Goal: Task Accomplishment & Management: Manage account settings

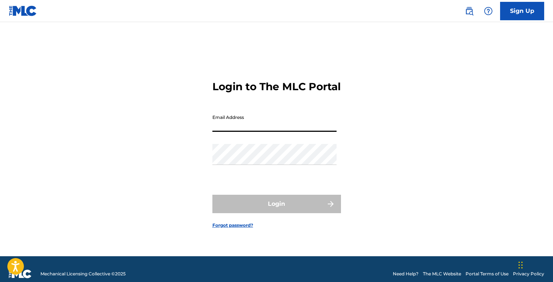
type input "[EMAIL_ADDRESS][DOMAIN_NAME]"
click at [276, 210] on button "Login" at bounding box center [277, 203] width 129 height 18
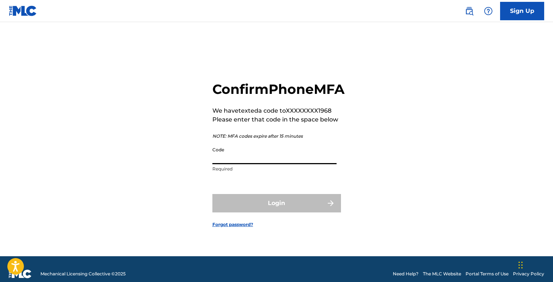
click at [301, 164] on input "Code" at bounding box center [275, 153] width 124 height 21
paste input "086209"
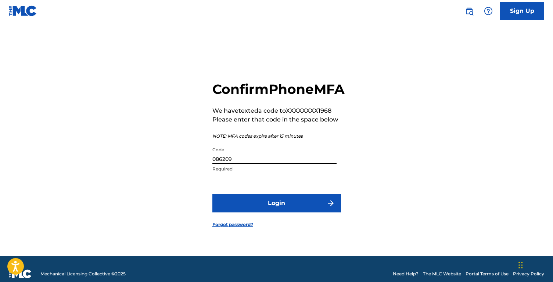
type input "086209"
click at [280, 212] on button "Login" at bounding box center [277, 203] width 129 height 18
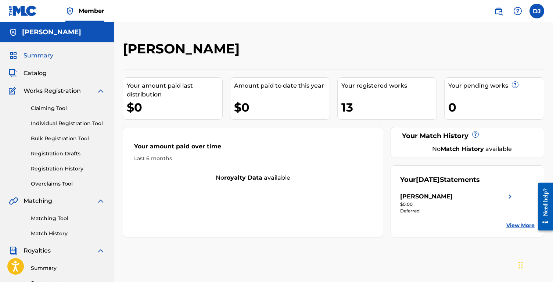
click at [54, 109] on link "Claiming Tool" at bounding box center [68, 108] width 74 height 8
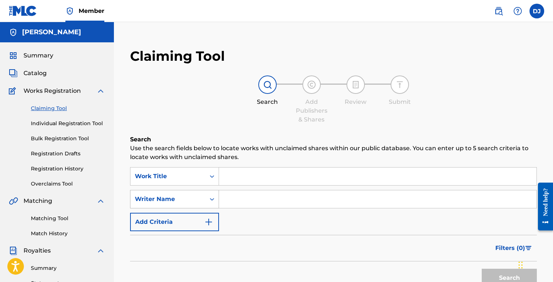
click at [209, 196] on div "Writer Name" at bounding box center [174, 199] width 89 height 18
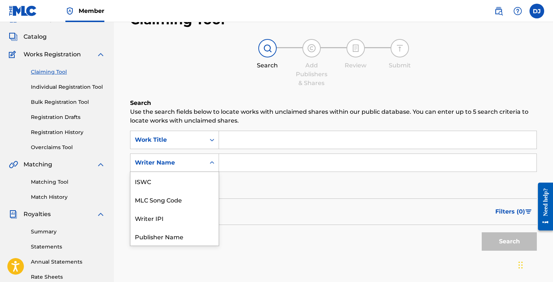
scroll to position [37, 0]
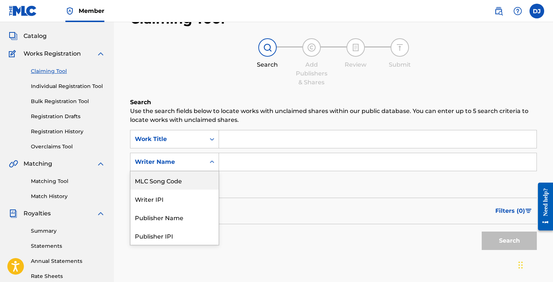
click at [245, 159] on input "Search Form" at bounding box center [378, 162] width 318 height 18
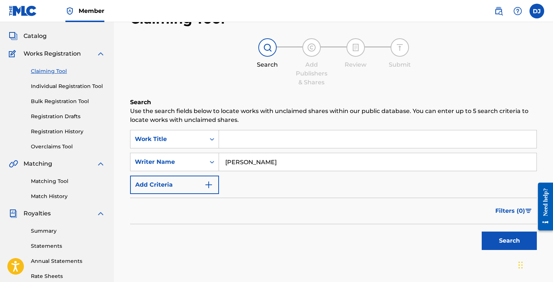
type input "[PERSON_NAME]"
click at [510, 240] on button "Search" at bounding box center [509, 240] width 55 height 18
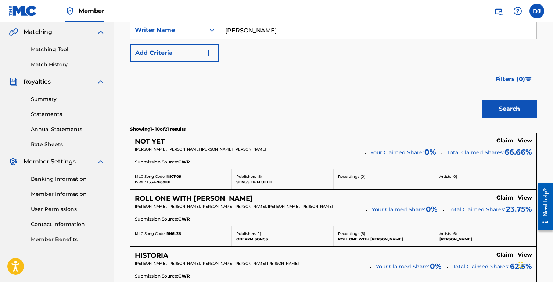
scroll to position [182, 0]
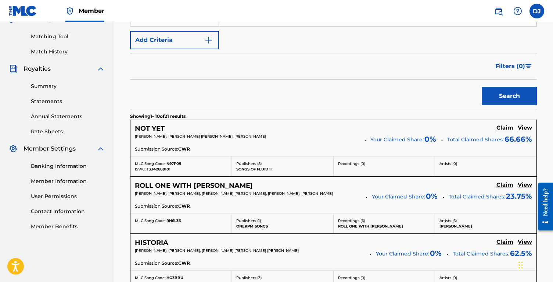
click at [504, 129] on h5 "Claim" at bounding box center [505, 127] width 17 height 7
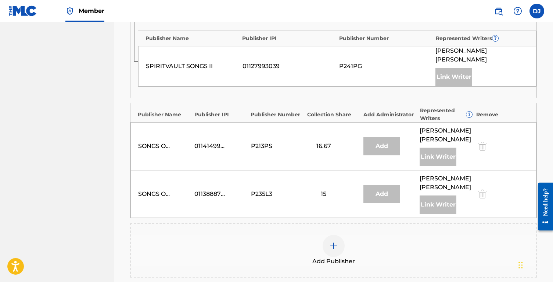
scroll to position [443, 0]
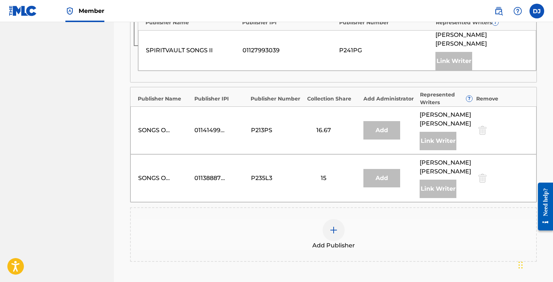
click at [341, 219] on div at bounding box center [334, 230] width 22 height 22
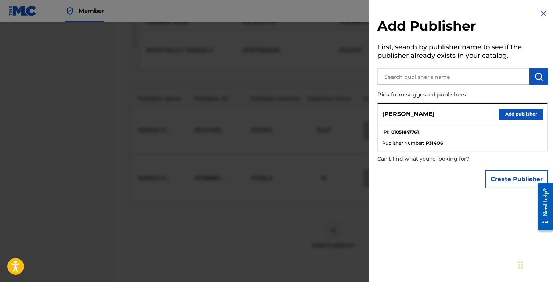
click at [514, 116] on button "Add publisher" at bounding box center [521, 113] width 44 height 11
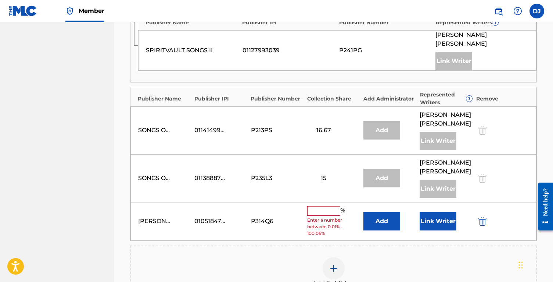
click at [324, 206] on input "text" at bounding box center [323, 211] width 33 height 10
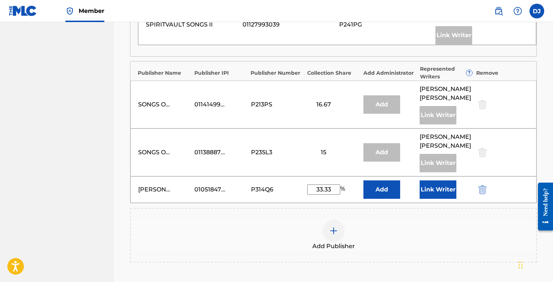
scroll to position [469, 0]
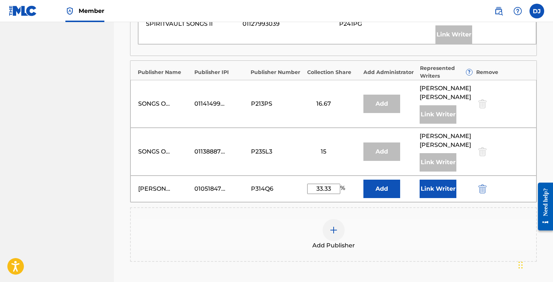
click at [335, 183] on input "33.33" at bounding box center [323, 188] width 33 height 10
type input "33.34"
click at [391, 219] on div "Add Publisher" at bounding box center [334, 234] width 406 height 31
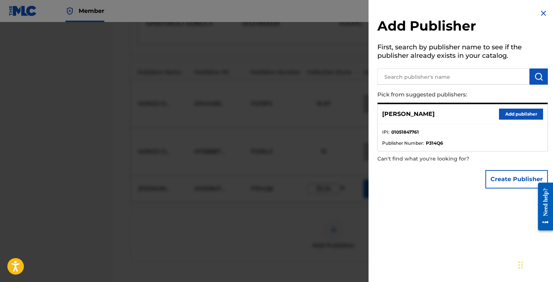
click at [541, 14] on img at bounding box center [543, 13] width 9 height 9
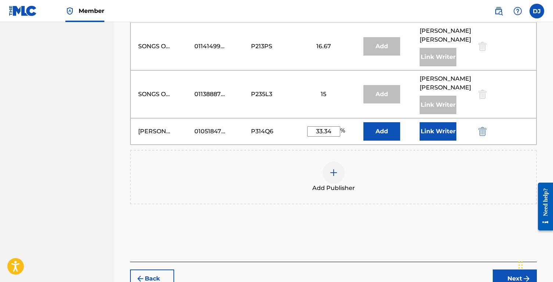
scroll to position [527, 0]
click at [514, 268] on button "Next" at bounding box center [515, 277] width 44 height 18
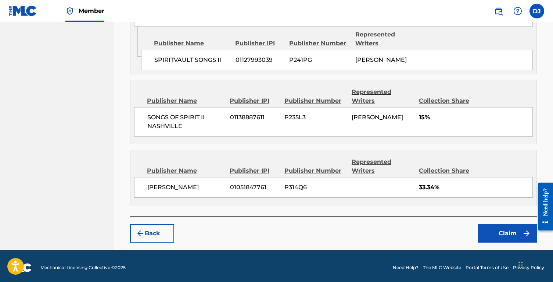
scroll to position [668, 0]
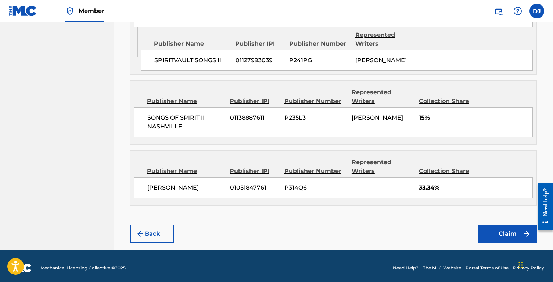
click at [507, 230] on button "Claim" at bounding box center [507, 233] width 59 height 18
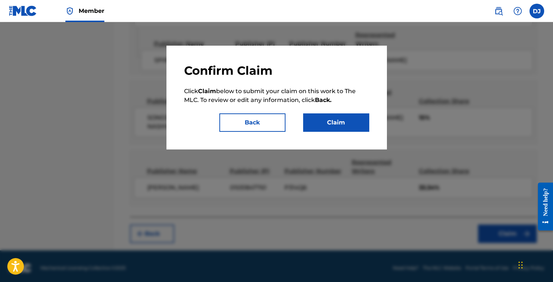
click at [335, 123] on button "Claim" at bounding box center [336, 122] width 66 height 18
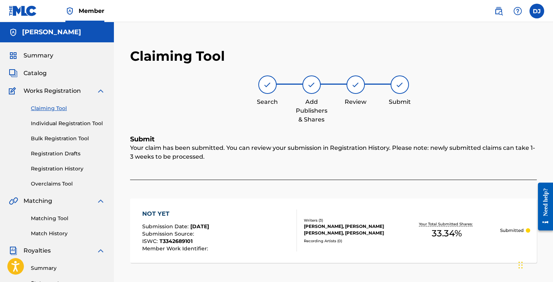
scroll to position [0, 0]
click at [158, 212] on div "NOT YET" at bounding box center [176, 213] width 68 height 9
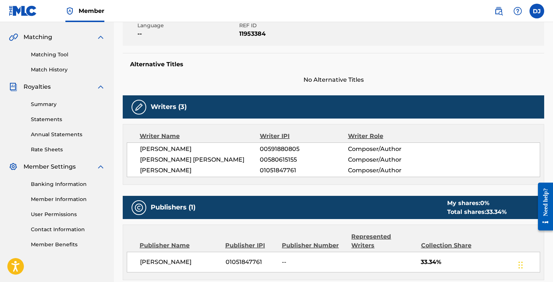
scroll to position [164, 0]
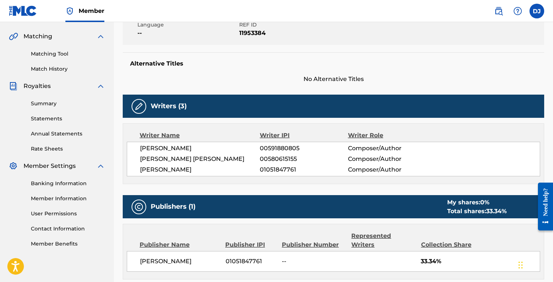
click at [47, 105] on link "Summary" at bounding box center [68, 104] width 74 height 8
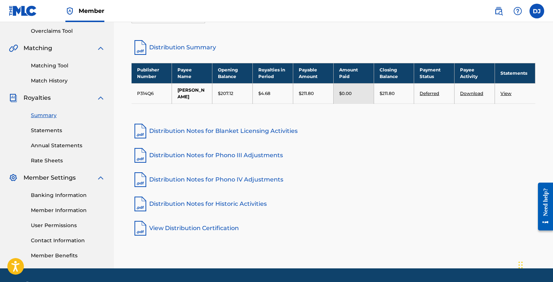
scroll to position [151, 0]
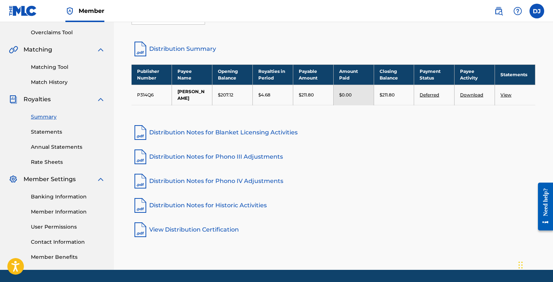
click at [51, 133] on link "Statements" at bounding box center [68, 132] width 74 height 8
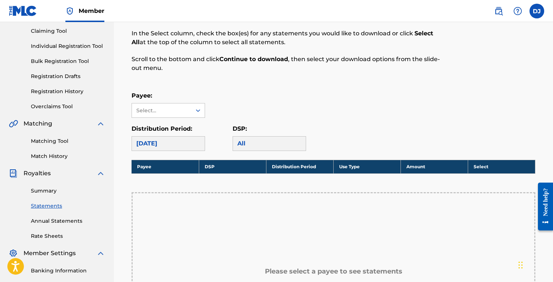
scroll to position [85, 0]
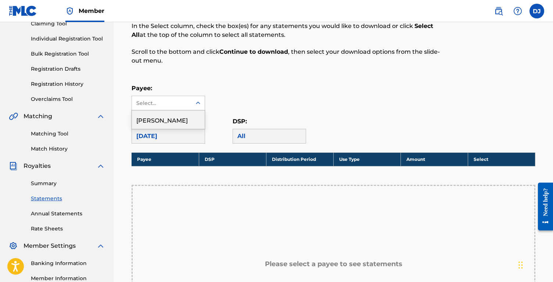
click at [194, 102] on div at bounding box center [198, 102] width 13 height 13
click at [186, 125] on div "[PERSON_NAME]" at bounding box center [168, 119] width 73 height 18
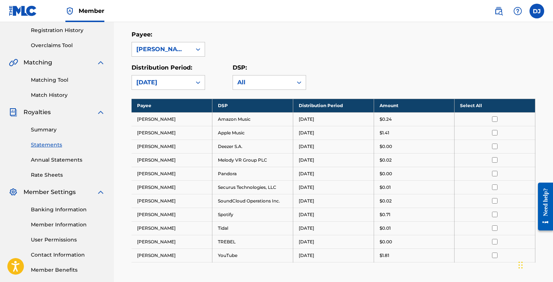
scroll to position [135, 0]
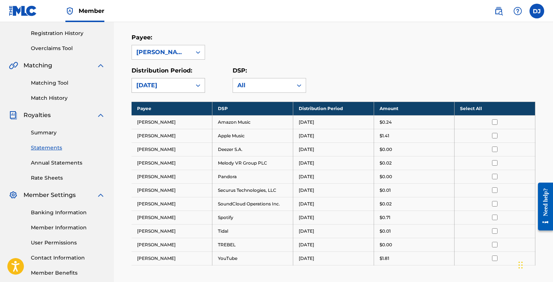
click at [185, 85] on div "[DATE]" at bounding box center [161, 85] width 51 height 9
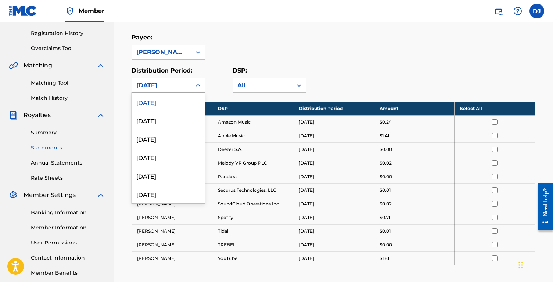
click at [123, 93] on div "Royalty Statements Select your desired payee from the Payee drop-down menu. The…" at bounding box center [334, 133] width 422 height 419
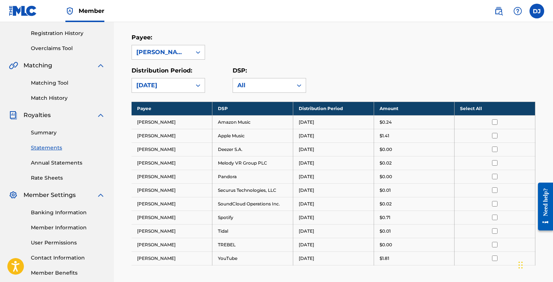
click at [74, 165] on link "Annual Statements" at bounding box center [68, 163] width 74 height 8
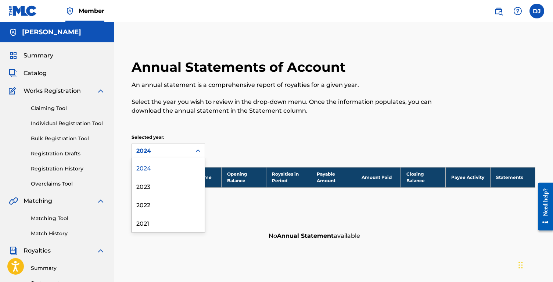
click at [192, 149] on div at bounding box center [198, 150] width 13 height 13
click at [236, 143] on div "Selected year: 2024, 1 of 4. 4 results available. Use Up and Down to choose opt…" at bounding box center [334, 146] width 404 height 24
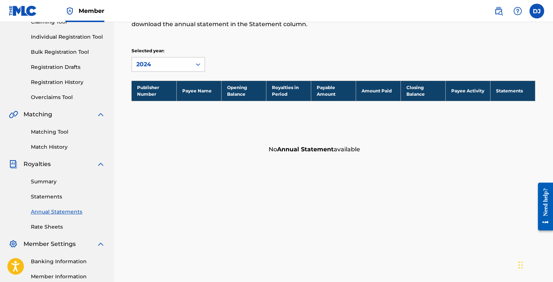
scroll to position [88, 0]
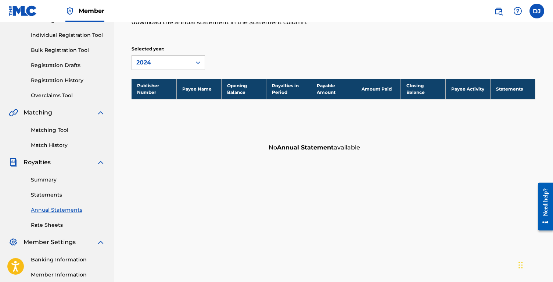
click at [50, 192] on link "Statements" at bounding box center [68, 195] width 74 height 8
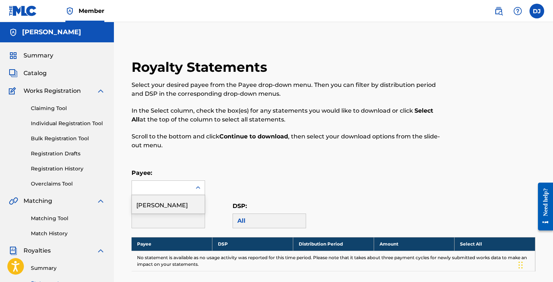
click at [199, 189] on icon at bounding box center [197, 187] width 7 height 7
click at [187, 199] on div "[PERSON_NAME]" at bounding box center [168, 204] width 73 height 18
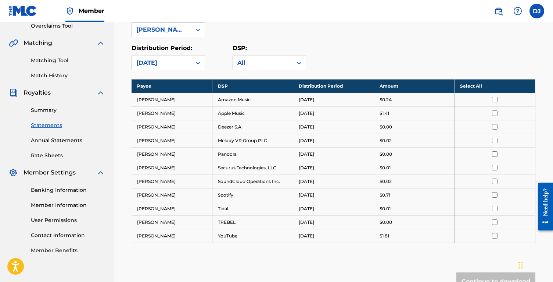
scroll to position [149, 0]
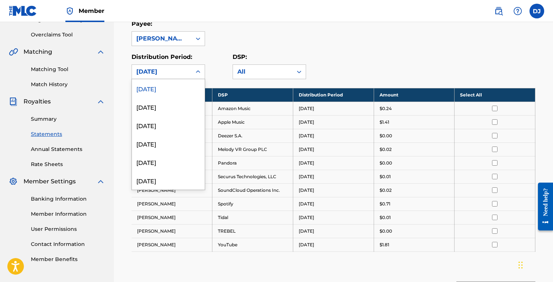
click at [195, 72] on icon at bounding box center [197, 71] width 7 height 7
click at [175, 104] on div "[DATE]" at bounding box center [168, 106] width 73 height 18
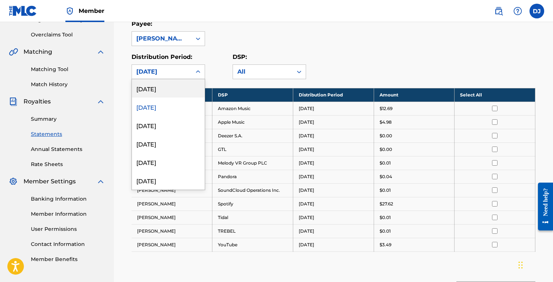
click at [194, 72] on div at bounding box center [198, 71] width 13 height 13
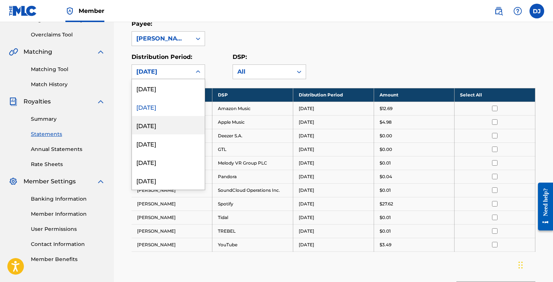
click at [175, 131] on div "[DATE]" at bounding box center [168, 125] width 73 height 18
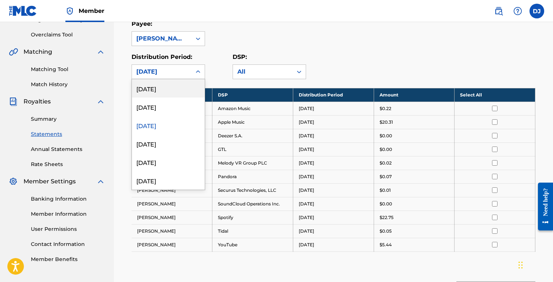
click at [199, 73] on icon at bounding box center [197, 71] width 7 height 7
click at [185, 141] on div "[DATE]" at bounding box center [168, 143] width 73 height 18
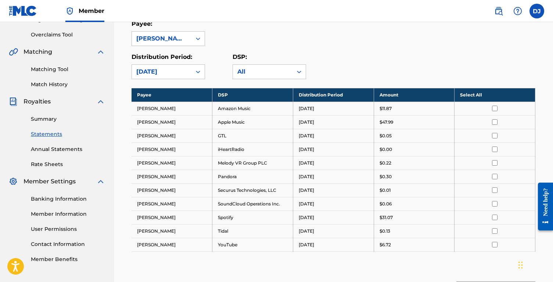
click at [199, 74] on icon at bounding box center [197, 71] width 7 height 7
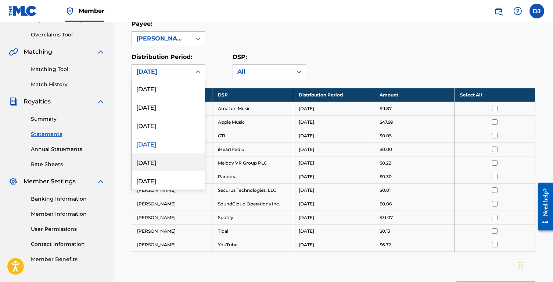
click at [181, 161] on div "[DATE]" at bounding box center [168, 162] width 73 height 18
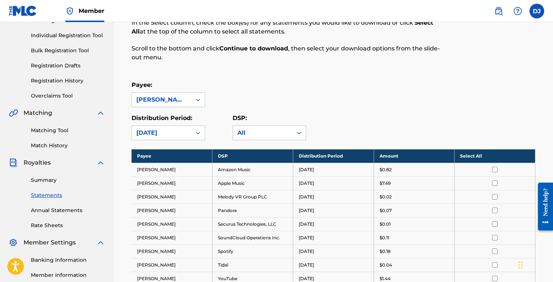
scroll to position [93, 0]
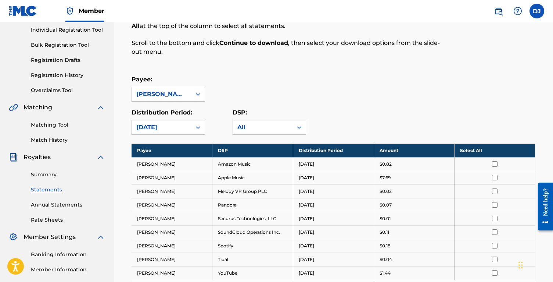
click at [43, 175] on link "Summary" at bounding box center [68, 175] width 74 height 8
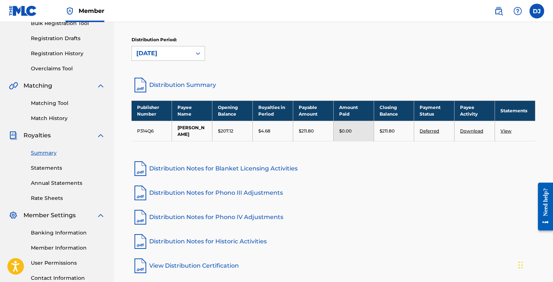
scroll to position [121, 0]
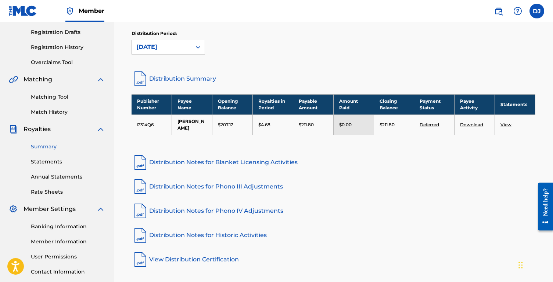
click at [196, 46] on icon at bounding box center [197, 46] width 7 height 7
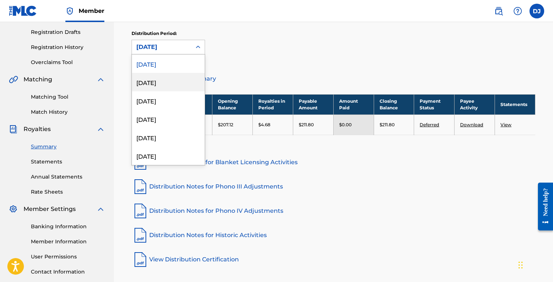
click at [177, 82] on div "[DATE]" at bounding box center [168, 82] width 73 height 18
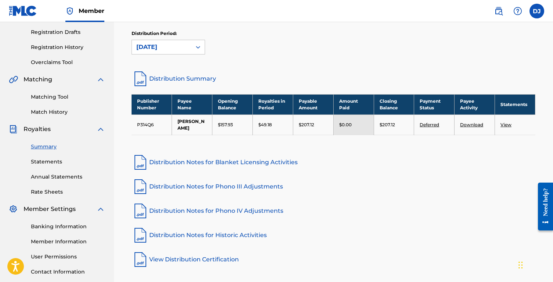
click at [435, 126] on link "Deferred" at bounding box center [429, 125] width 19 height 6
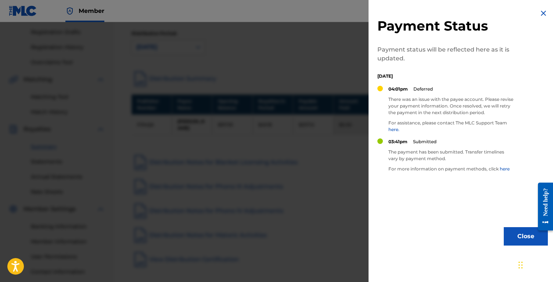
click at [541, 13] on img at bounding box center [543, 13] width 9 height 9
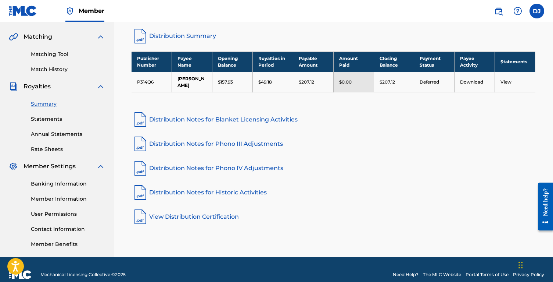
scroll to position [161, 0]
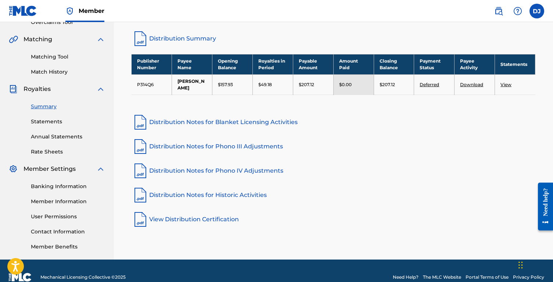
click at [63, 186] on link "Banking Information" at bounding box center [68, 186] width 74 height 8
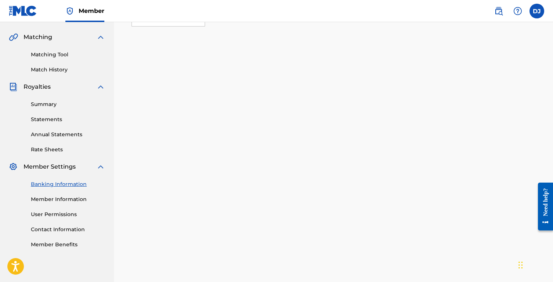
scroll to position [160, 0]
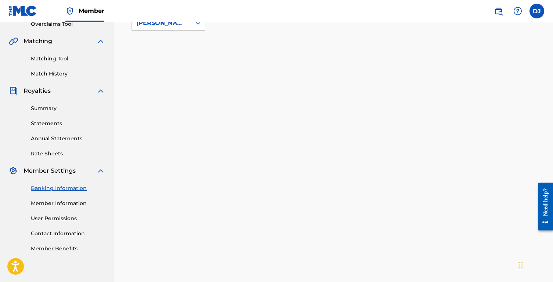
click at [65, 203] on link "Member Information" at bounding box center [68, 203] width 74 height 8
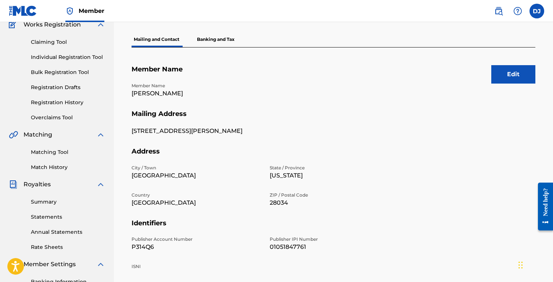
scroll to position [66, 0]
click at [54, 246] on link "Rate Sheets" at bounding box center [68, 247] width 74 height 8
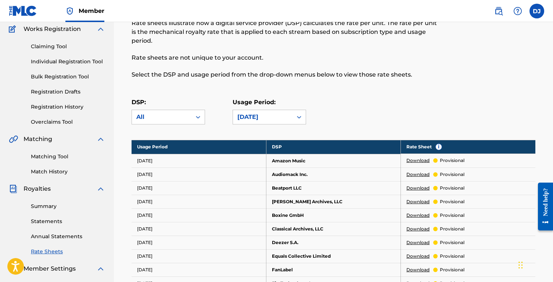
scroll to position [67, 0]
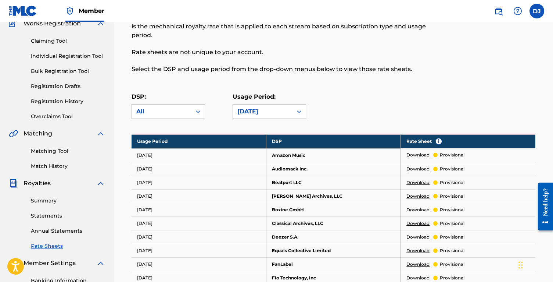
click at [54, 218] on link "Statements" at bounding box center [68, 216] width 74 height 8
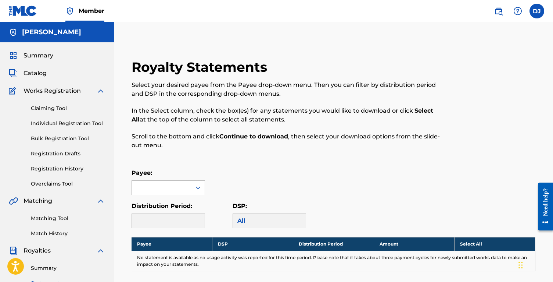
click at [176, 188] on div at bounding box center [162, 188] width 60 height 14
click at [176, 210] on div "[PERSON_NAME]" at bounding box center [168, 204] width 73 height 18
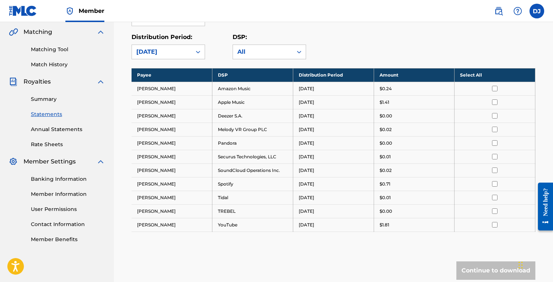
scroll to position [169, 0]
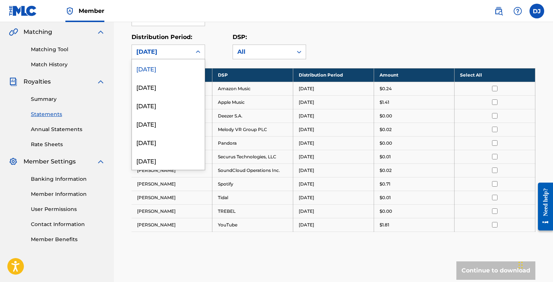
click at [197, 53] on icon at bounding box center [197, 51] width 7 height 7
click at [172, 161] on div "[DATE]" at bounding box center [168, 160] width 73 height 18
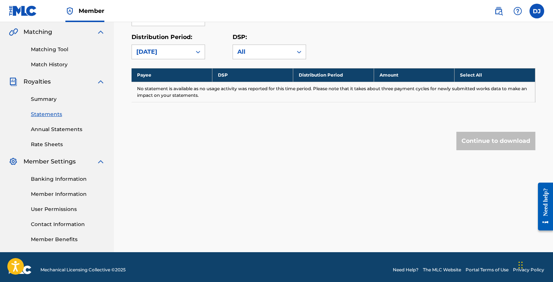
click at [176, 49] on div "[DATE]" at bounding box center [161, 51] width 51 height 9
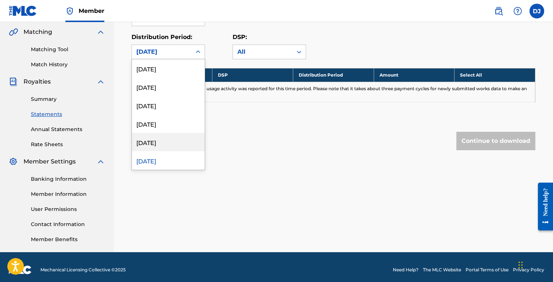
click at [166, 144] on div "[DATE]" at bounding box center [168, 142] width 73 height 18
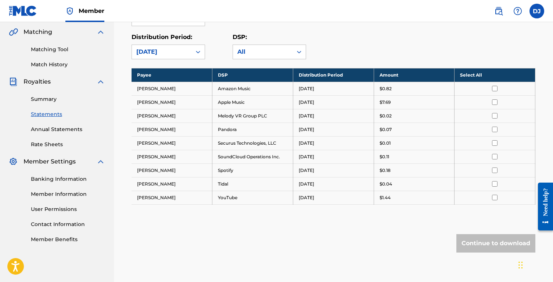
click at [200, 54] on icon at bounding box center [197, 51] width 7 height 7
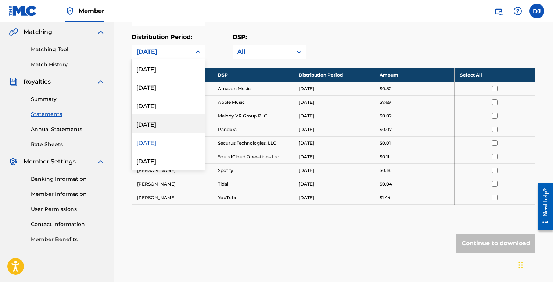
click at [184, 123] on div "[DATE]" at bounding box center [168, 123] width 73 height 18
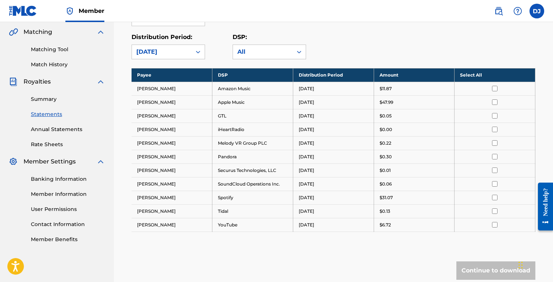
click at [200, 54] on icon at bounding box center [197, 51] width 7 height 7
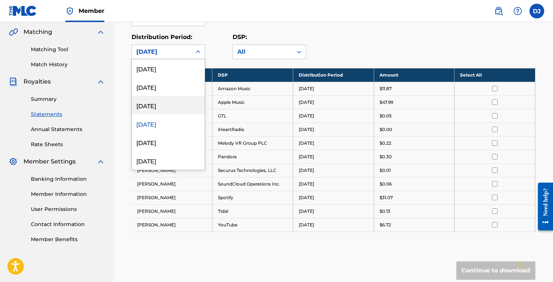
click at [181, 107] on div "[DATE]" at bounding box center [168, 105] width 73 height 18
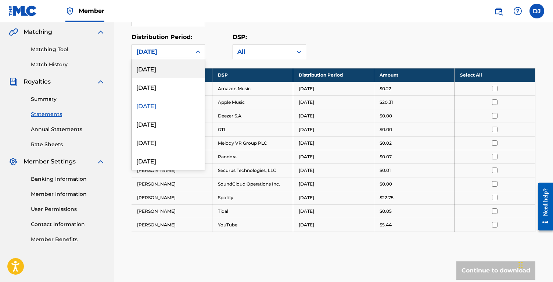
click at [196, 51] on icon at bounding box center [197, 51] width 7 height 7
click at [179, 93] on div "[DATE]" at bounding box center [168, 87] width 73 height 18
click at [200, 54] on icon at bounding box center [197, 51] width 7 height 7
click at [190, 71] on div "[DATE]" at bounding box center [168, 68] width 73 height 18
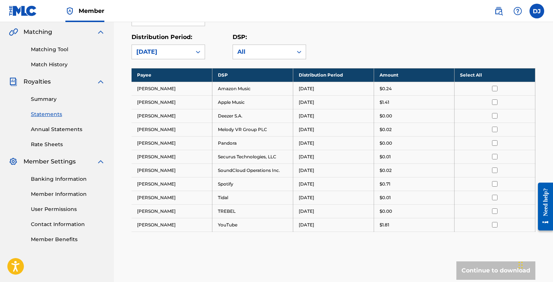
scroll to position [148, 0]
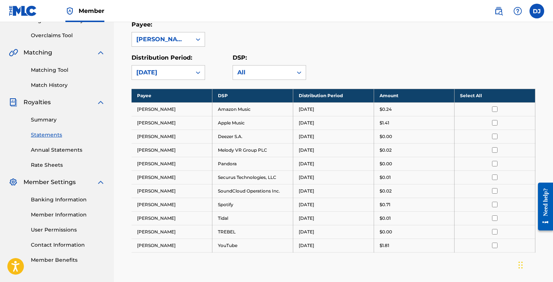
click at [43, 118] on link "Summary" at bounding box center [68, 120] width 74 height 8
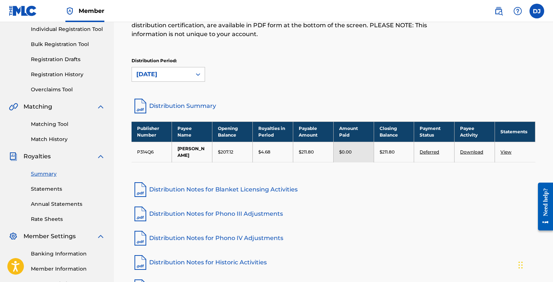
scroll to position [94, 0]
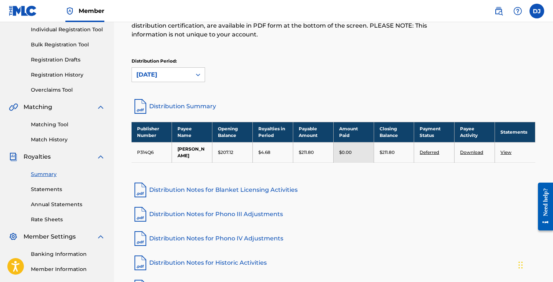
click at [471, 152] on link "Download" at bounding box center [471, 152] width 23 height 6
click at [507, 153] on link "View" at bounding box center [506, 152] width 11 height 6
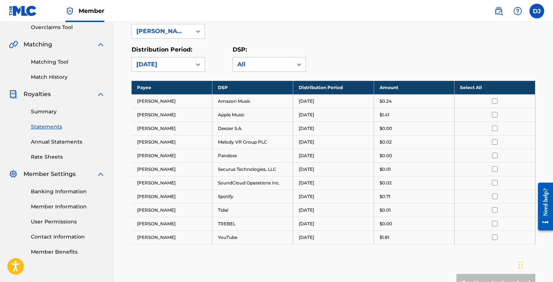
scroll to position [150, 0]
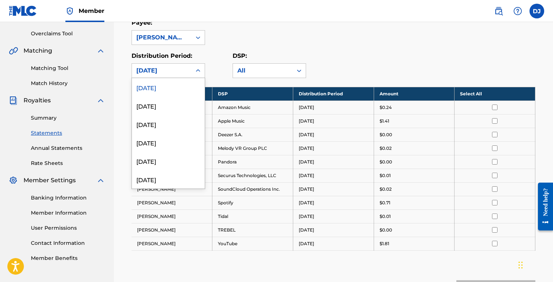
click at [196, 69] on icon at bounding box center [197, 70] width 7 height 7
click at [179, 107] on div "[DATE]" at bounding box center [168, 105] width 73 height 18
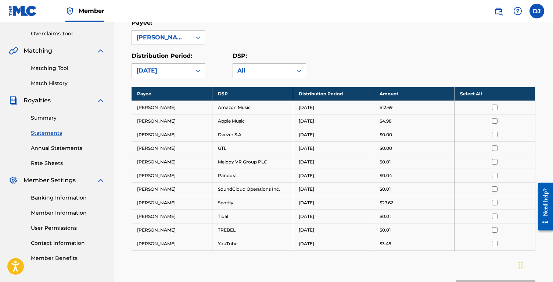
click at [65, 258] on link "Member Benefits" at bounding box center [68, 258] width 74 height 8
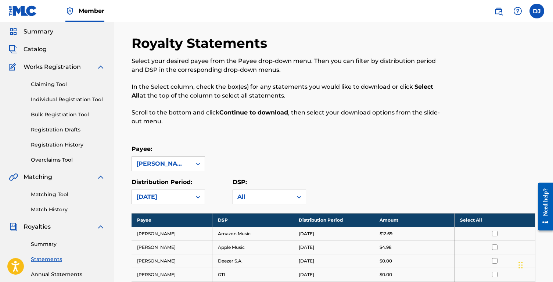
scroll to position [12, 0]
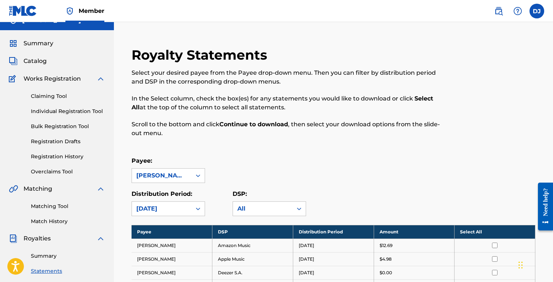
click at [39, 62] on span "Catalog" at bounding box center [35, 61] width 23 height 9
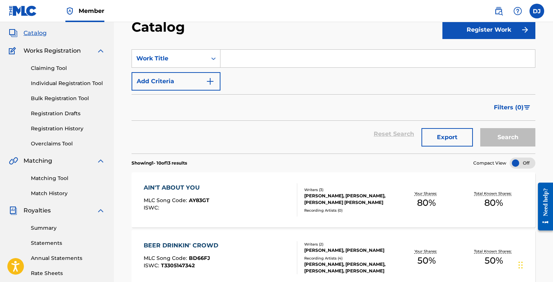
scroll to position [49, 0]
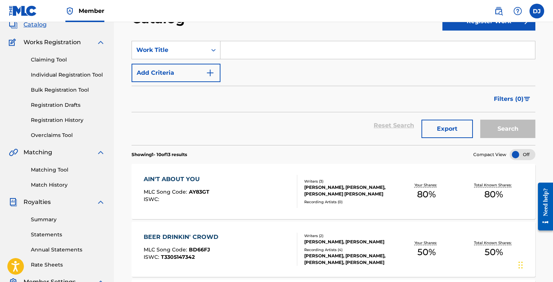
click at [447, 208] on div "AIN'T ABOUT YOU MLC Song Code : AY83GT ISWC : Writers ( 3 ) [PERSON_NAME], [PER…" at bounding box center [334, 191] width 404 height 55
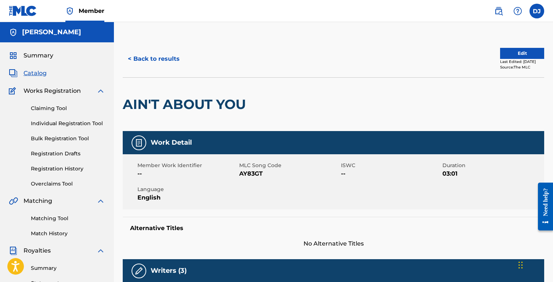
click at [511, 53] on button "Edit" at bounding box center [522, 53] width 44 height 11
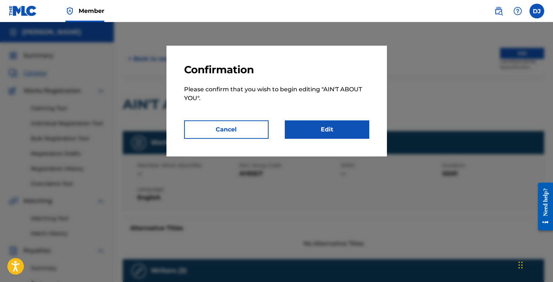
click at [320, 135] on link "Edit" at bounding box center [327, 129] width 85 height 18
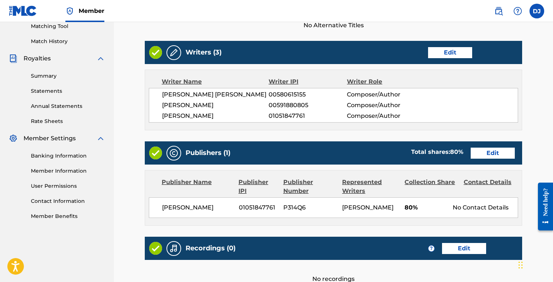
scroll to position [194, 0]
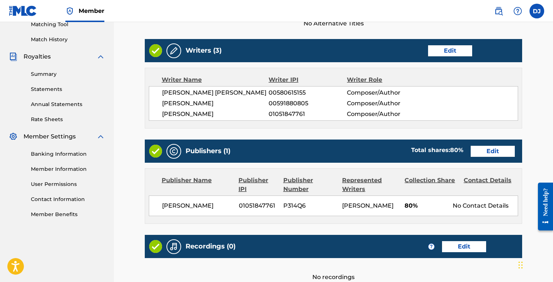
click at [497, 154] on link "Edit" at bounding box center [493, 151] width 44 height 11
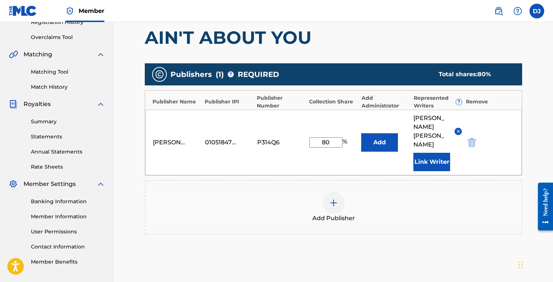
scroll to position [152, 0]
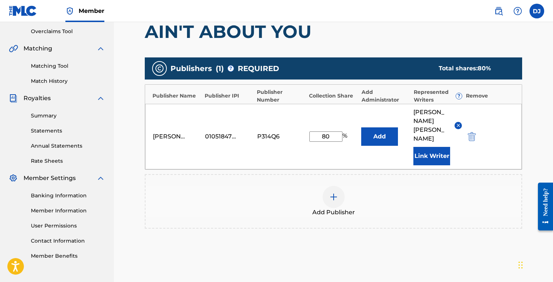
drag, startPoint x: 335, startPoint y: 131, endPoint x: 316, endPoint y: 129, distance: 19.5
click at [316, 131] on input "80" at bounding box center [326, 136] width 33 height 10
type input "33.33"
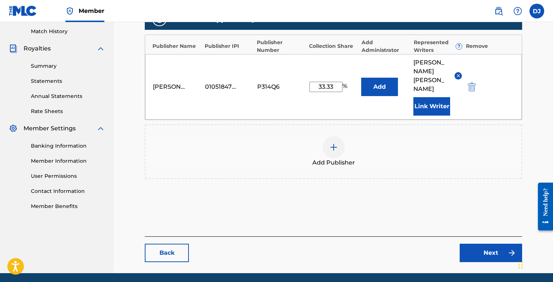
scroll to position [201, 0]
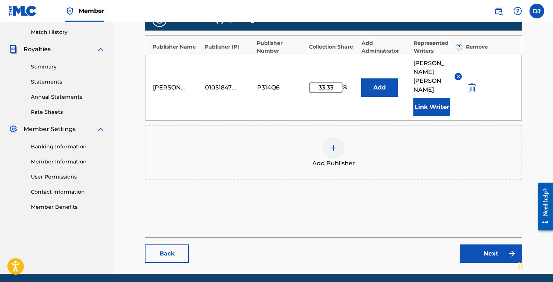
click at [487, 244] on link "Next" at bounding box center [491, 253] width 63 height 18
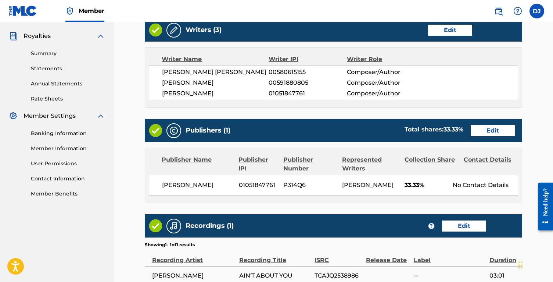
scroll to position [220, 0]
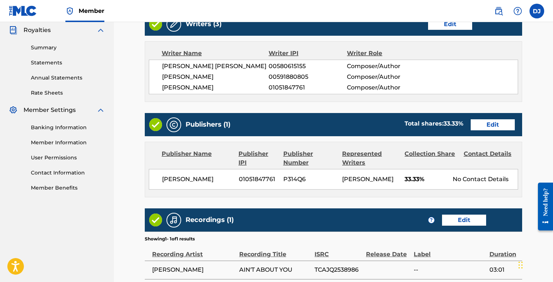
click at [483, 127] on link "Edit" at bounding box center [493, 124] width 44 height 11
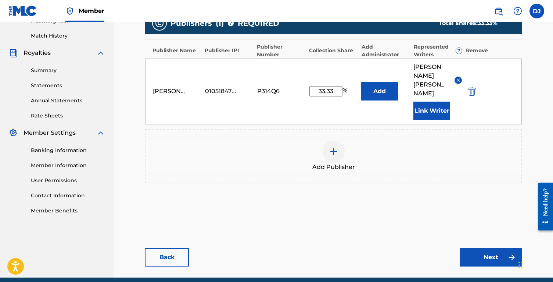
scroll to position [197, 0]
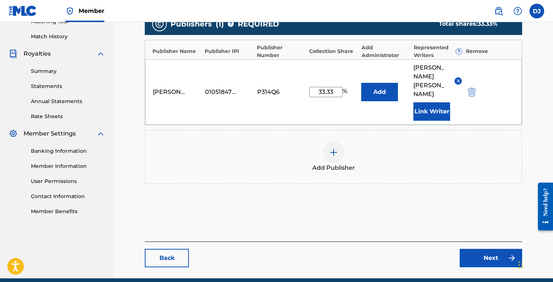
click at [335, 87] on input "33.33" at bounding box center [326, 92] width 33 height 10
type input "33.34"
click at [488, 249] on link "Next" at bounding box center [491, 258] width 63 height 18
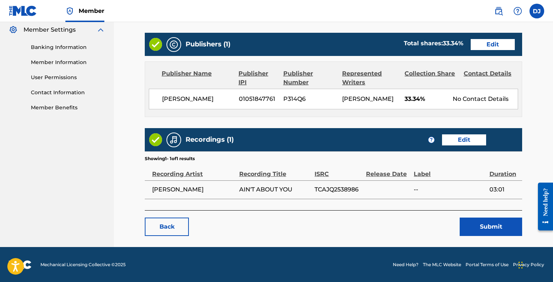
scroll to position [300, 0]
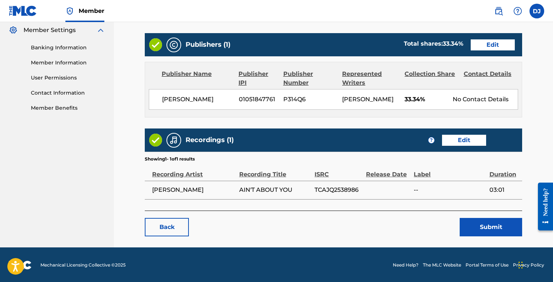
click at [484, 225] on button "Submit" at bounding box center [491, 227] width 63 height 18
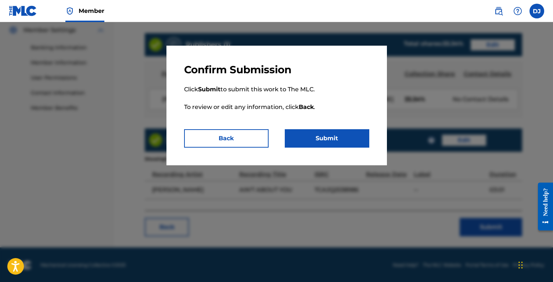
click at [330, 135] on button "Submit" at bounding box center [327, 138] width 85 height 18
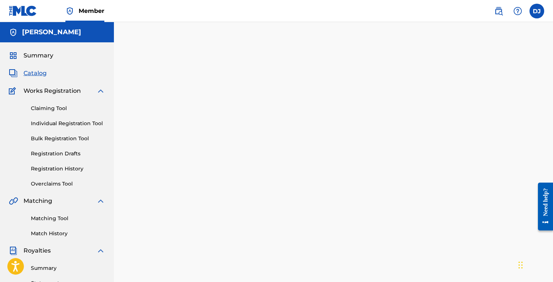
click at [38, 73] on span "Catalog" at bounding box center [35, 73] width 23 height 9
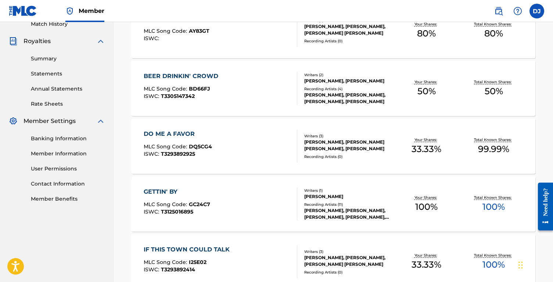
scroll to position [211, 0]
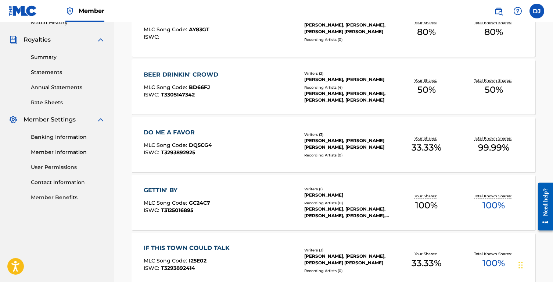
click at [373, 163] on div "DO ME A FAVOR MLC Song Code : DQ5CG4 ISWC : T3293892925 Writers ( 3 ) [PERSON_N…" at bounding box center [334, 144] width 404 height 55
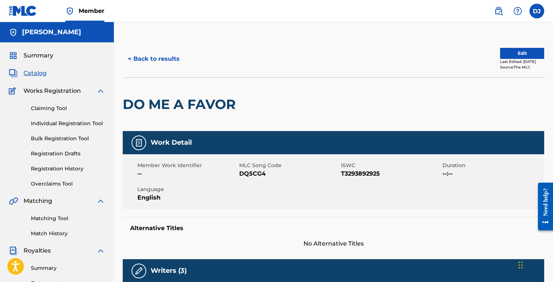
click at [500, 57] on button "Edit" at bounding box center [522, 53] width 44 height 11
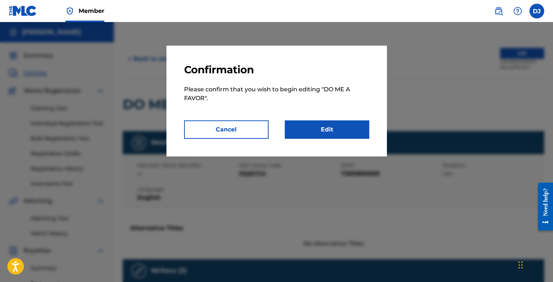
click at [336, 134] on link "Edit" at bounding box center [327, 129] width 85 height 18
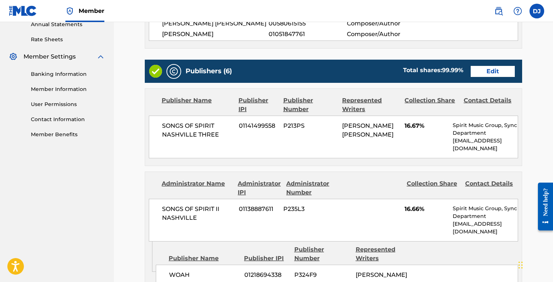
scroll to position [245, 1]
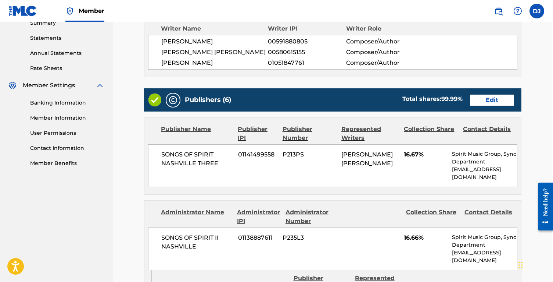
click at [498, 103] on link "Edit" at bounding box center [492, 99] width 44 height 11
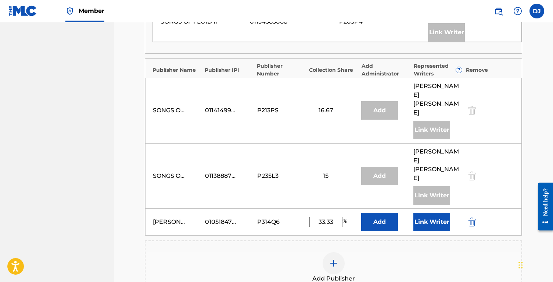
scroll to position [482, 0]
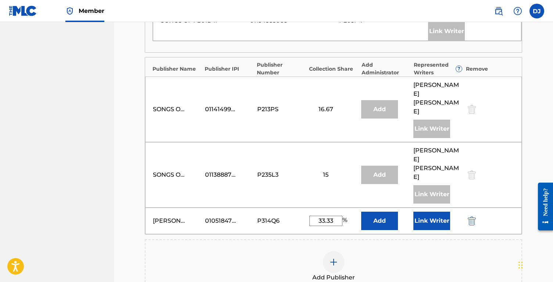
click at [336, 215] on input "33.33" at bounding box center [326, 220] width 33 height 10
type input "33.34"
click at [435, 239] on div "Add Publisher" at bounding box center [334, 266] width 378 height 54
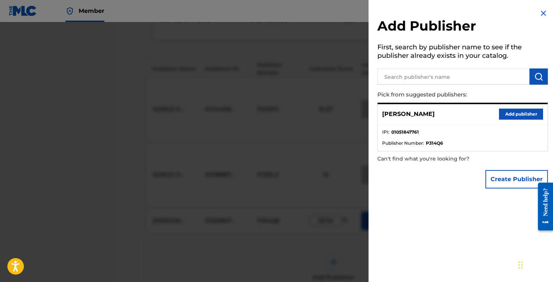
click at [542, 10] on img at bounding box center [543, 13] width 9 height 9
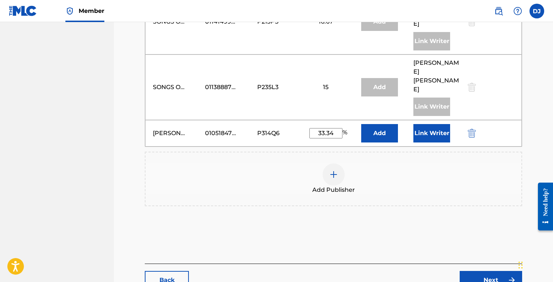
scroll to position [569, 0]
click at [495, 271] on link "Next" at bounding box center [491, 280] width 63 height 18
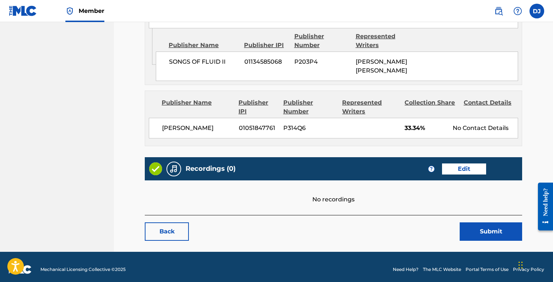
scroll to position [817, 0]
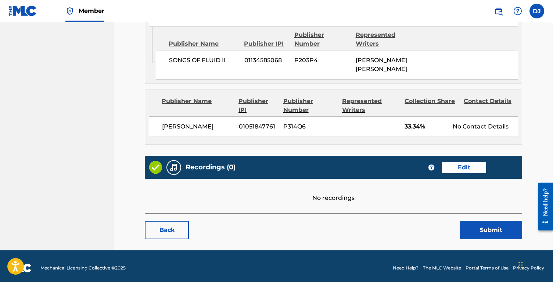
click at [490, 225] on button "Submit" at bounding box center [491, 230] width 63 height 18
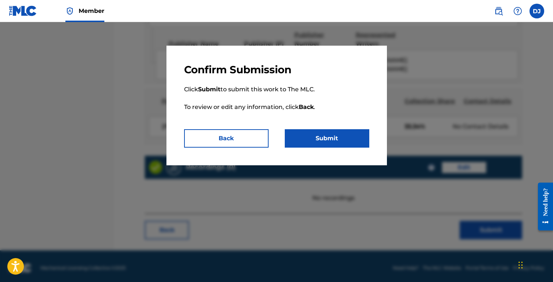
click at [338, 148] on div "Confirm Submission Click Submit to submit this work to The MLC. To review or ed…" at bounding box center [277, 105] width 221 height 119
click at [330, 141] on button "Submit" at bounding box center [327, 138] width 85 height 18
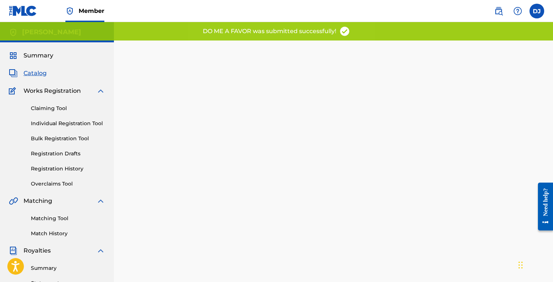
click at [37, 73] on span "Catalog" at bounding box center [35, 73] width 23 height 9
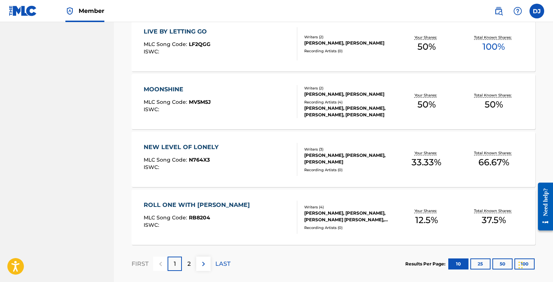
scroll to position [552, 0]
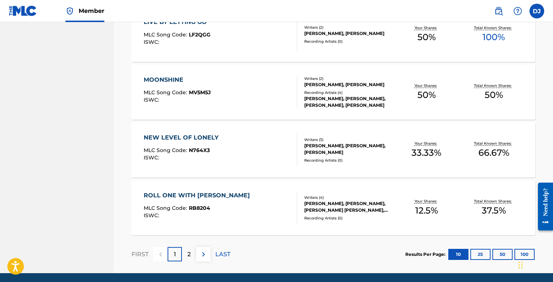
click at [264, 161] on div "NEW LEVEL OF LONELY MLC Song Code : N764X3 ISWC :" at bounding box center [221, 149] width 154 height 33
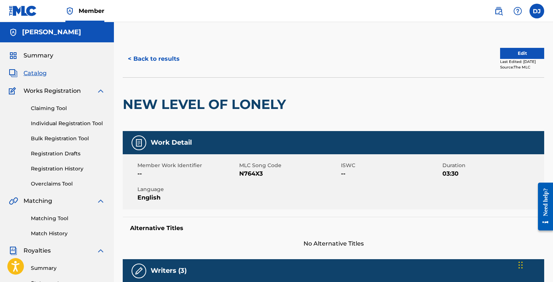
click at [168, 61] on button "< Back to results" at bounding box center [154, 59] width 62 height 18
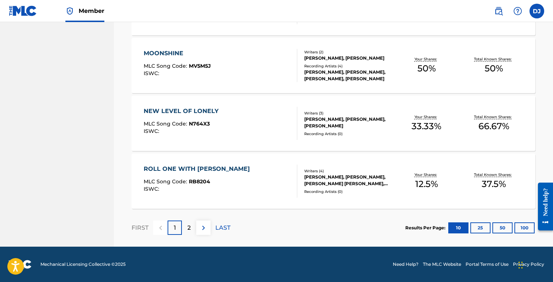
scroll to position [578, 0]
click at [261, 190] on div "ROLL ONE WITH [PERSON_NAME] MLC Song Code : RB8204 ISWC :" at bounding box center [221, 180] width 154 height 33
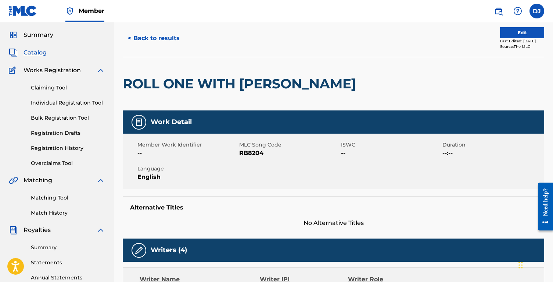
scroll to position [5, 0]
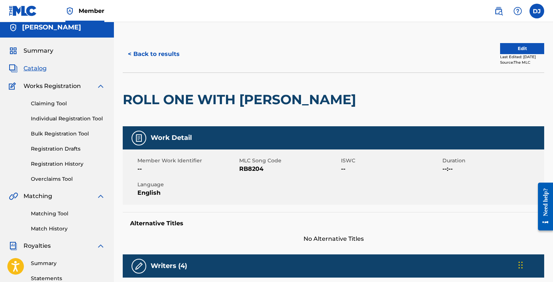
click at [502, 49] on button "Edit" at bounding box center [522, 48] width 44 height 11
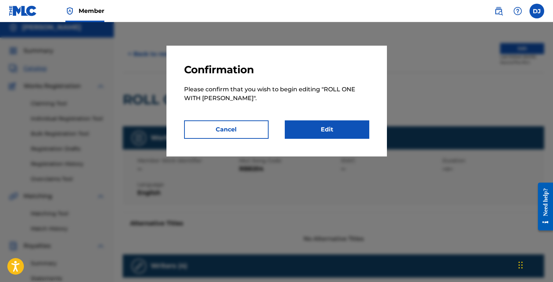
click at [333, 132] on link "Edit" at bounding box center [327, 129] width 85 height 18
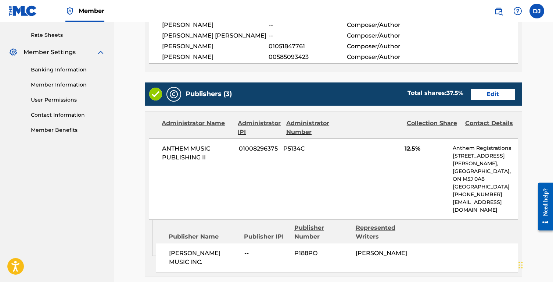
scroll to position [138, 0]
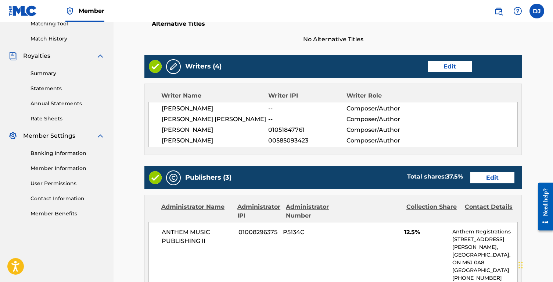
click at [489, 172] on link "Edit" at bounding box center [493, 177] width 44 height 11
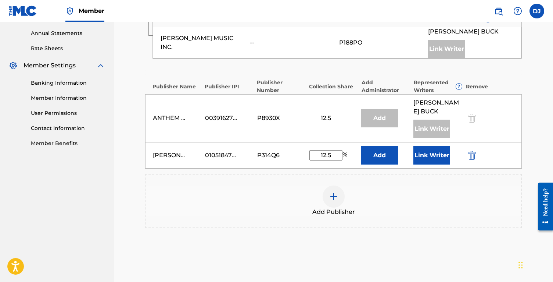
scroll to position [264, 0]
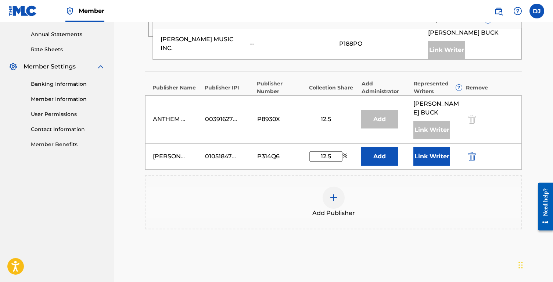
drag, startPoint x: 333, startPoint y: 156, endPoint x: 312, endPoint y: 156, distance: 20.6
click at [312, 156] on input "12.5" at bounding box center [326, 156] width 33 height 10
type input "25"
click at [529, 154] on main "Catalog Enter Work Details Add Writers Add Publishers & Shares Add Recording Re…" at bounding box center [334, 50] width 422 height 546
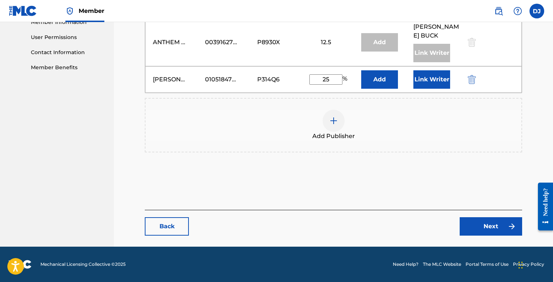
scroll to position [340, 0]
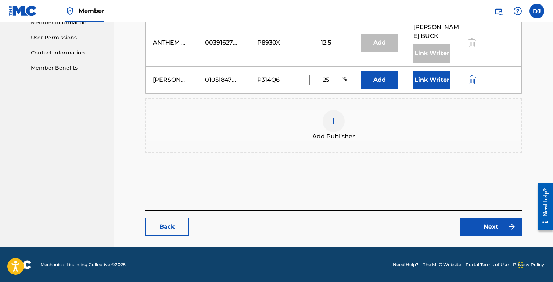
click at [479, 232] on link "Next" at bounding box center [491, 226] width 63 height 18
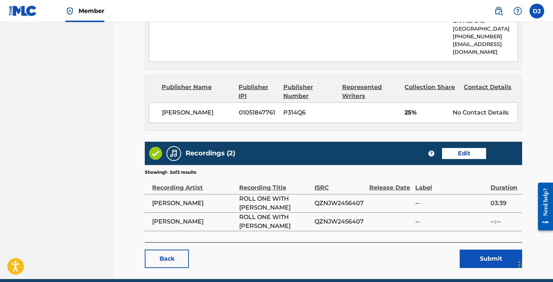
scroll to position [607, 1]
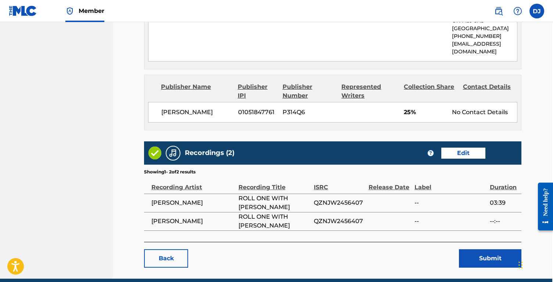
click at [485, 249] on button "Submit" at bounding box center [490, 258] width 63 height 18
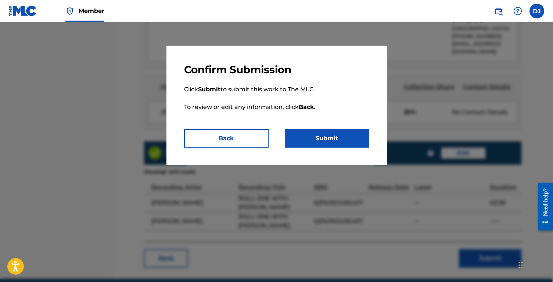
click at [369, 212] on div at bounding box center [276, 163] width 553 height 282
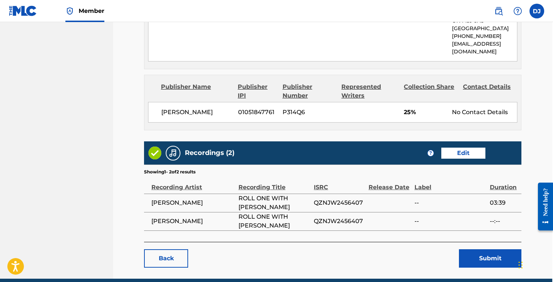
click at [457, 147] on link "Edit" at bounding box center [464, 152] width 44 height 11
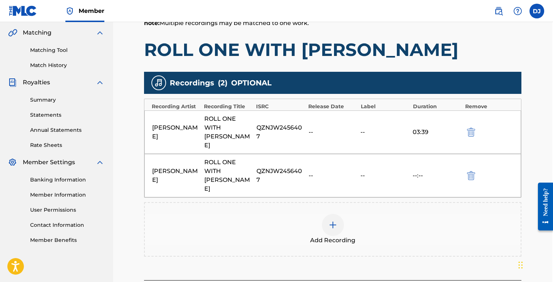
click at [472, 171] on img "submit" at bounding box center [471, 175] width 8 height 9
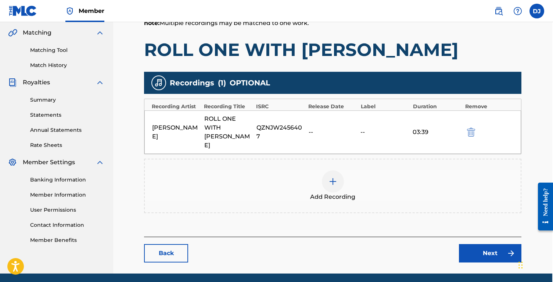
click at [490, 244] on link "Next" at bounding box center [490, 253] width 63 height 18
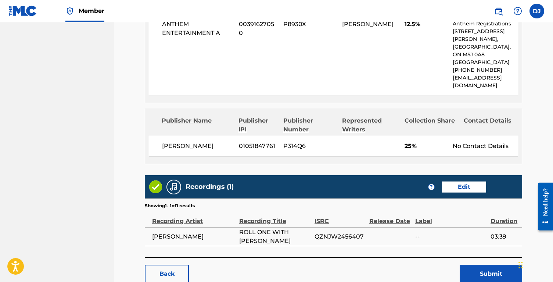
scroll to position [585, 0]
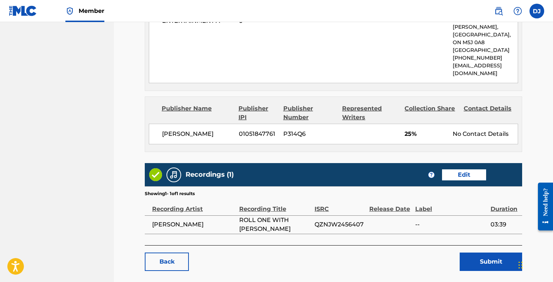
click at [497, 252] on button "Submit" at bounding box center [491, 261] width 63 height 18
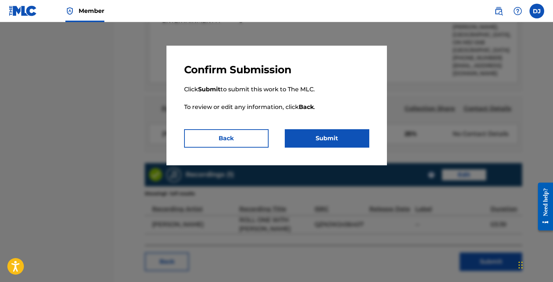
click at [359, 139] on button "Submit" at bounding box center [327, 138] width 85 height 18
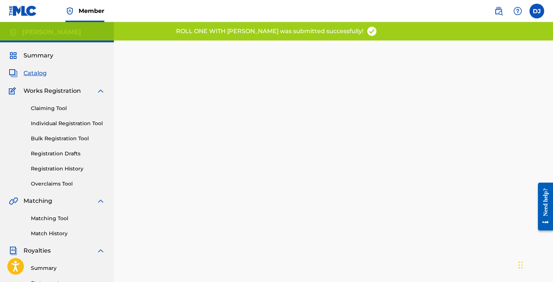
click at [44, 73] on span "Catalog" at bounding box center [35, 73] width 23 height 9
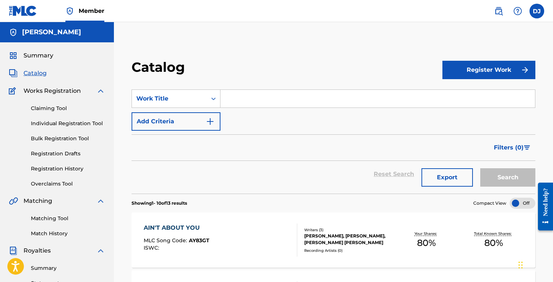
click at [54, 110] on link "Claiming Tool" at bounding box center [68, 108] width 74 height 8
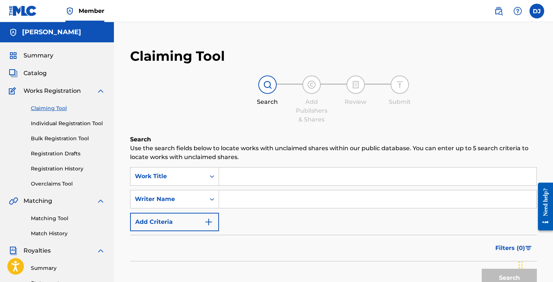
click at [252, 200] on input "Search Form" at bounding box center [378, 199] width 318 height 18
click at [510, 278] on button "Search" at bounding box center [509, 277] width 55 height 18
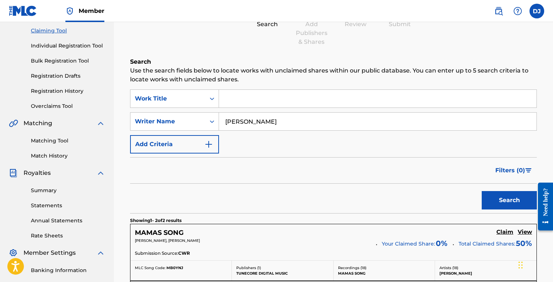
scroll to position [97, 0]
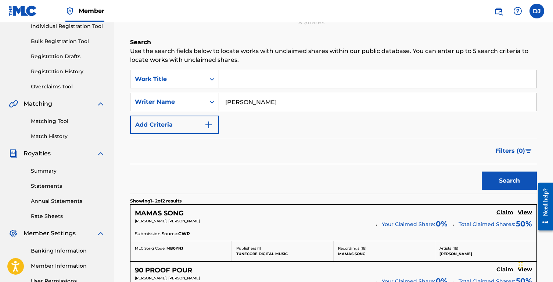
drag, startPoint x: 284, startPoint y: 103, endPoint x: 226, endPoint y: 103, distance: 58.5
click at [226, 103] on input "[PERSON_NAME]" at bounding box center [378, 102] width 318 height 18
type input "[PERSON_NAME]"
click at [510, 181] on button "Search" at bounding box center [509, 180] width 55 height 18
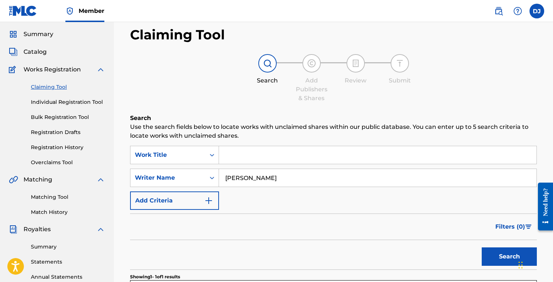
scroll to position [21, 0]
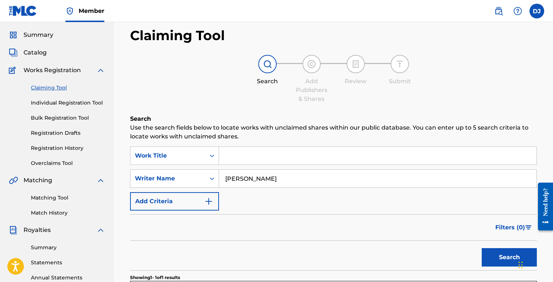
drag, startPoint x: 256, startPoint y: 179, endPoint x: 220, endPoint y: 180, distance: 35.7
click at [220, 180] on input "[PERSON_NAME]" at bounding box center [378, 178] width 318 height 18
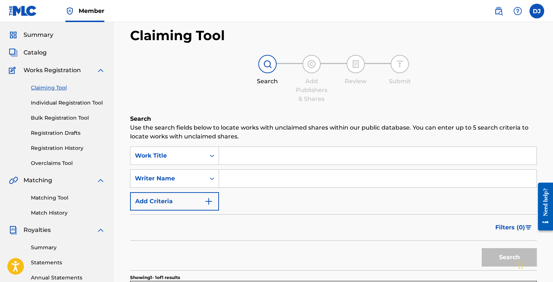
click at [40, 53] on span "Catalog" at bounding box center [35, 52] width 23 height 9
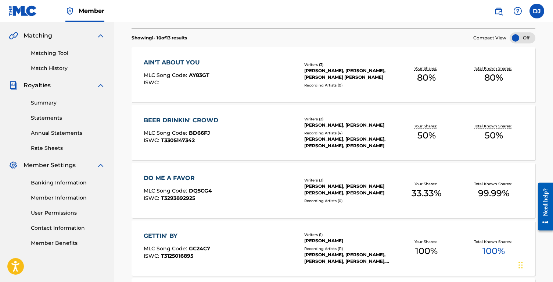
scroll to position [164, 0]
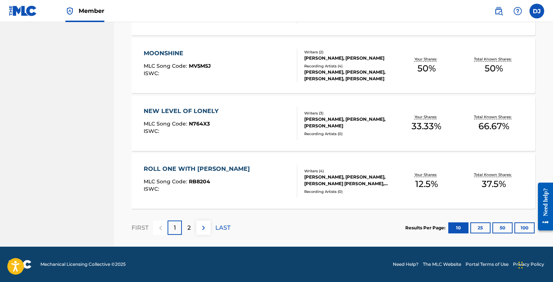
click at [188, 231] on p "2" at bounding box center [189, 227] width 3 height 9
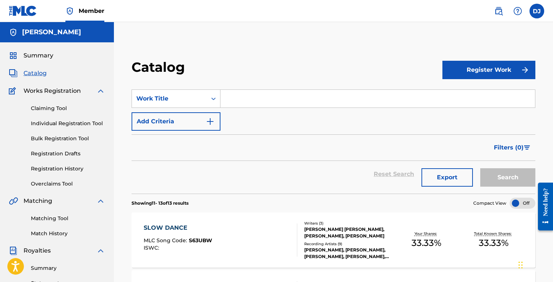
scroll to position [0, 0]
click at [43, 58] on span "Summary" at bounding box center [39, 55] width 30 height 9
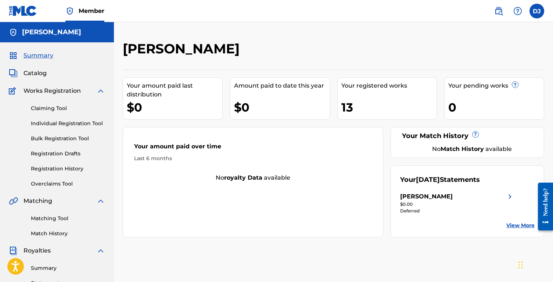
click at [515, 226] on link "View More" at bounding box center [521, 225] width 28 height 8
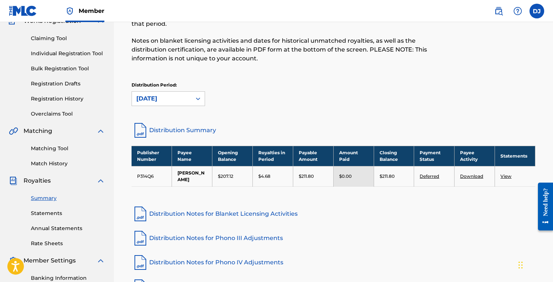
scroll to position [70, 0]
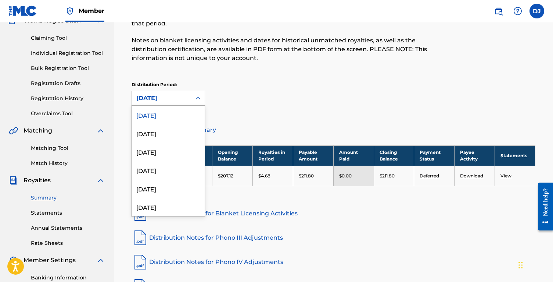
click at [197, 98] on icon at bounding box center [198, 98] width 4 height 3
click at [179, 135] on div "[DATE]" at bounding box center [168, 133] width 73 height 18
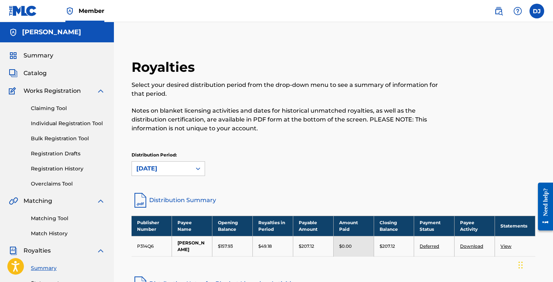
scroll to position [0, 0]
click at [41, 58] on span "Summary" at bounding box center [39, 55] width 30 height 9
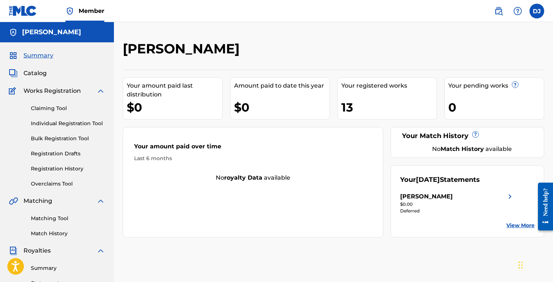
click at [138, 107] on div "$0" at bounding box center [175, 107] width 96 height 17
click at [40, 74] on span "Catalog" at bounding box center [35, 73] width 23 height 9
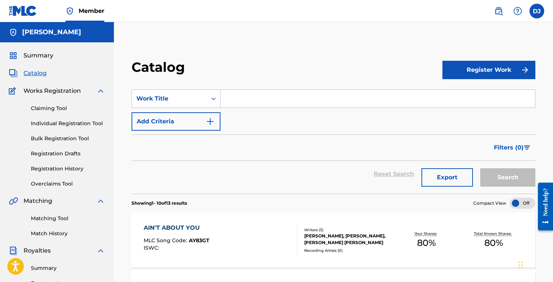
click at [20, 7] on img at bounding box center [23, 11] width 28 height 11
